Goal: Find specific page/section: Find specific page/section

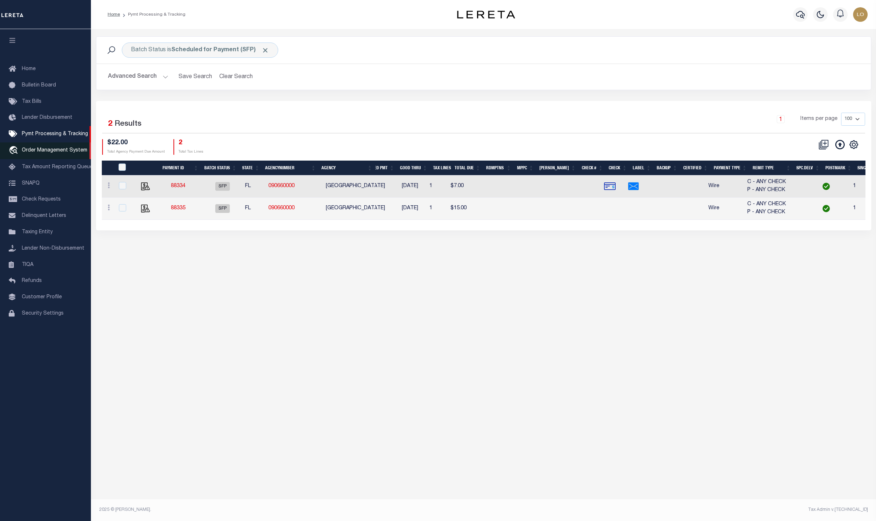
click at [27, 149] on span "Order Management System" at bounding box center [54, 150] width 65 height 5
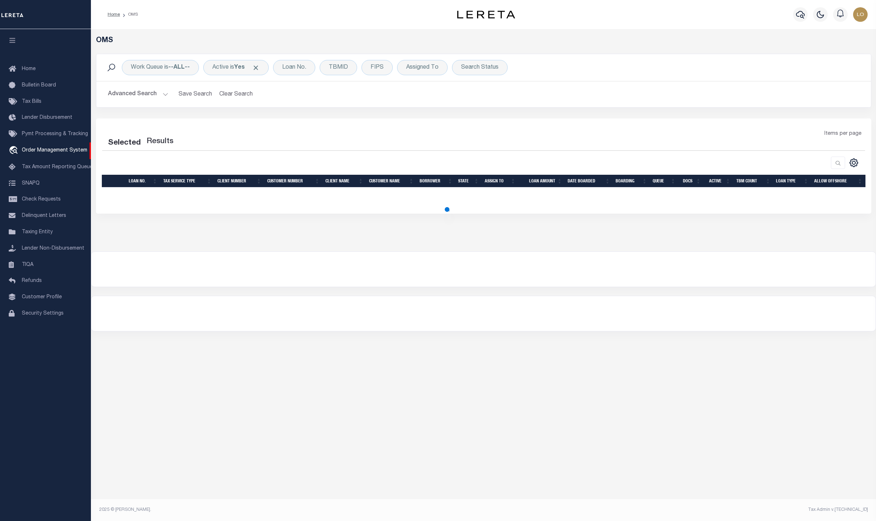
select select "200"
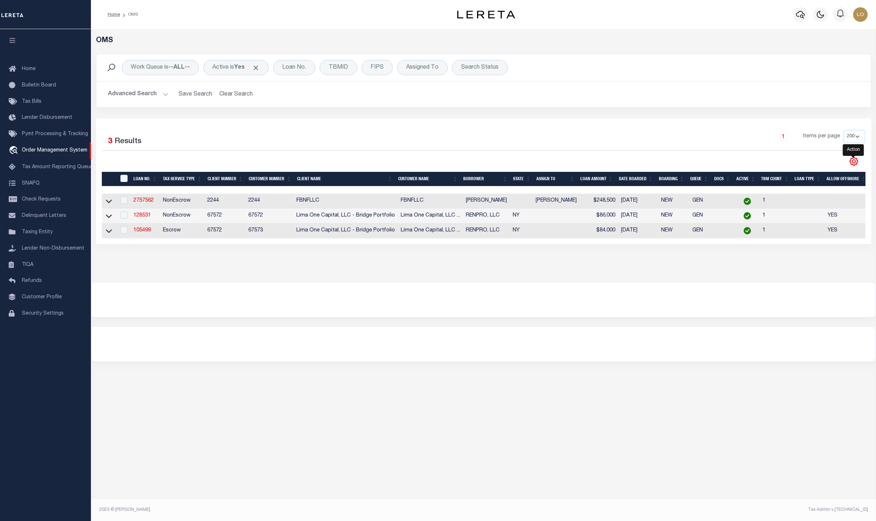
click at [851, 162] on icon "" at bounding box center [853, 161] width 9 height 9
